Goal: Information Seeking & Learning: Learn about a topic

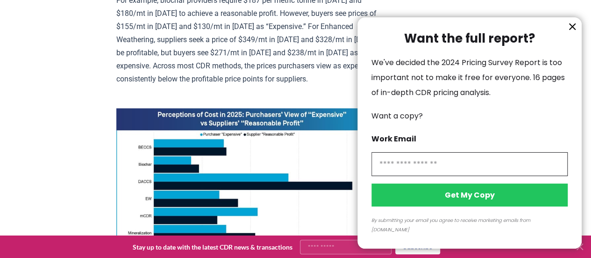
scroll to position [606, 0]
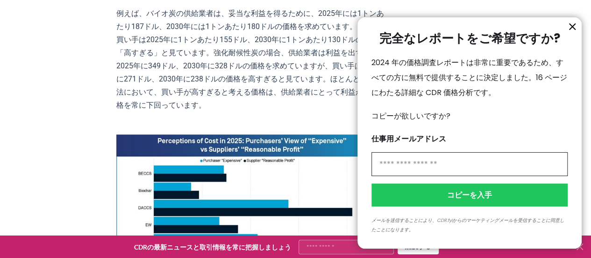
click at [571, 29] on icon "情報" at bounding box center [573, 27] width 6 height 6
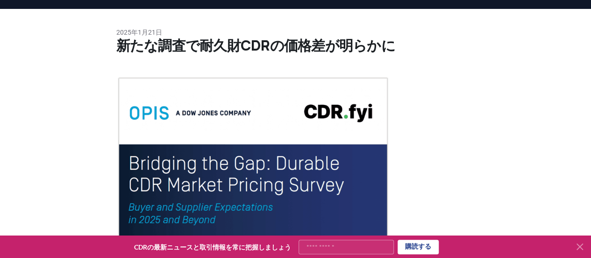
scroll to position [0, 0]
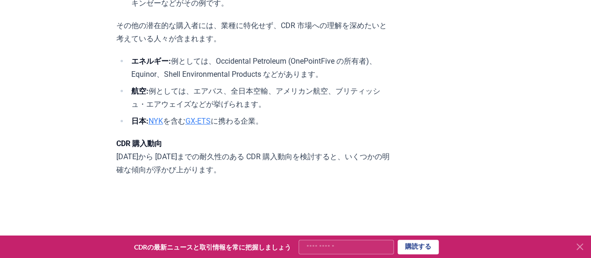
scroll to position [3233, 0]
drag, startPoint x: 63, startPoint y: 37, endPoint x: 140, endPoint y: 0, distance: 85.5
